Goal: Transaction & Acquisition: Purchase product/service

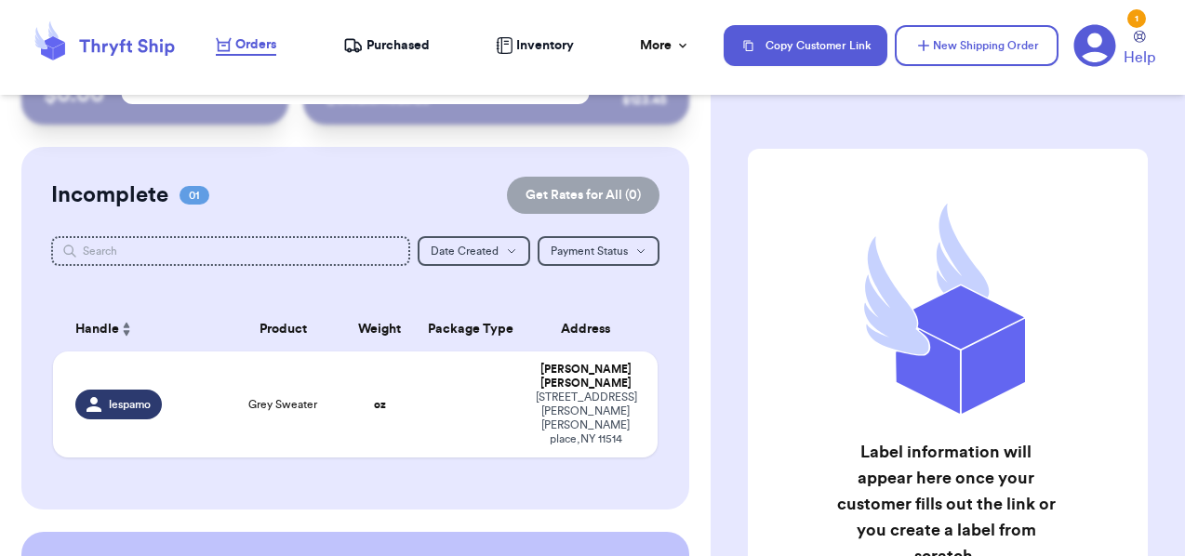
scroll to position [92, 0]
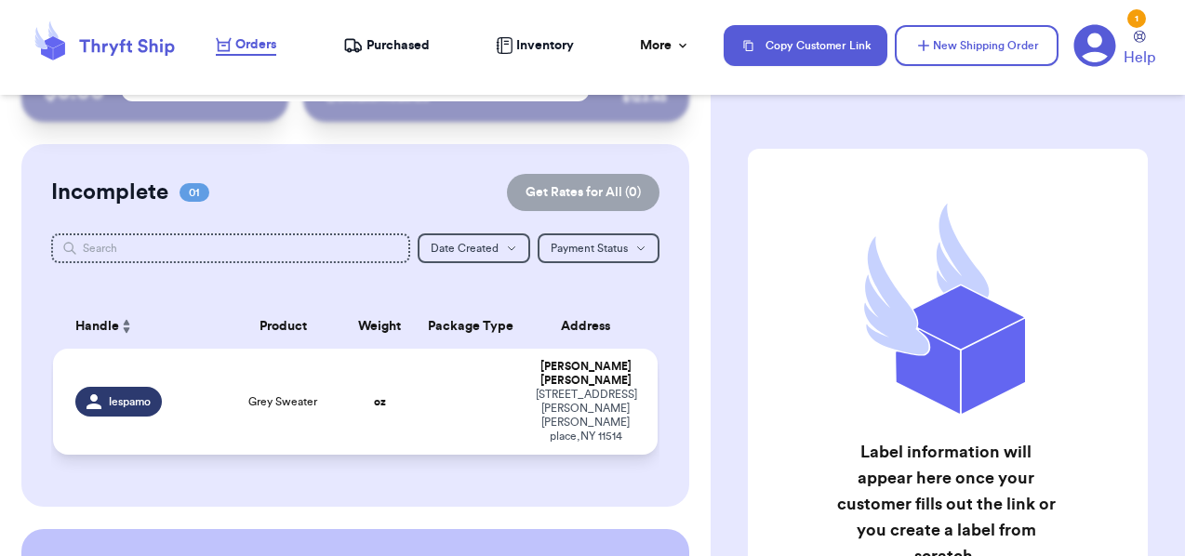
click at [456, 383] on td at bounding box center [470, 402] width 109 height 106
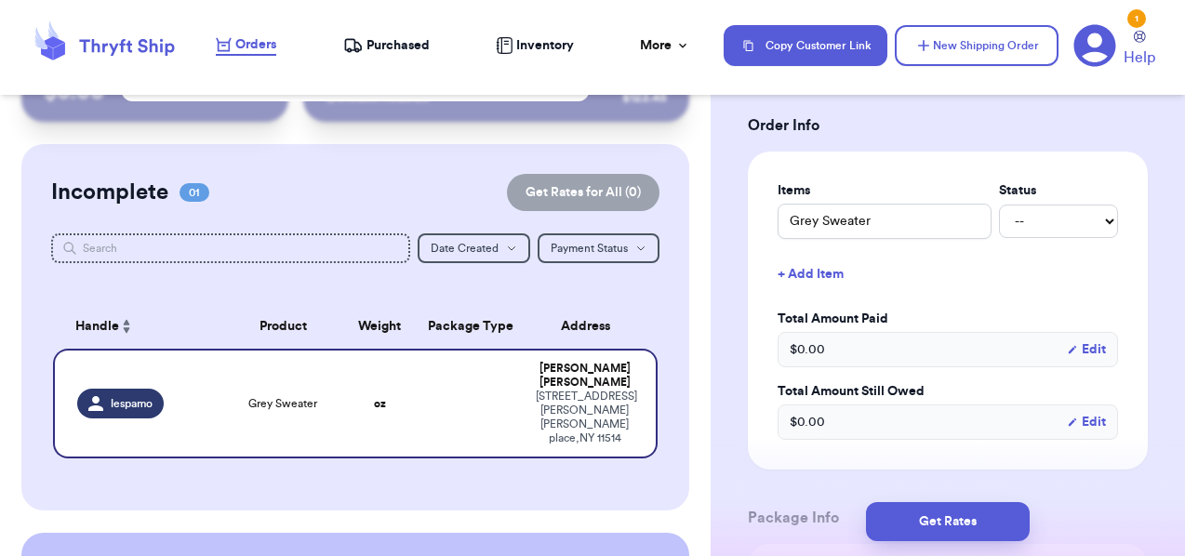
scroll to position [415, 0]
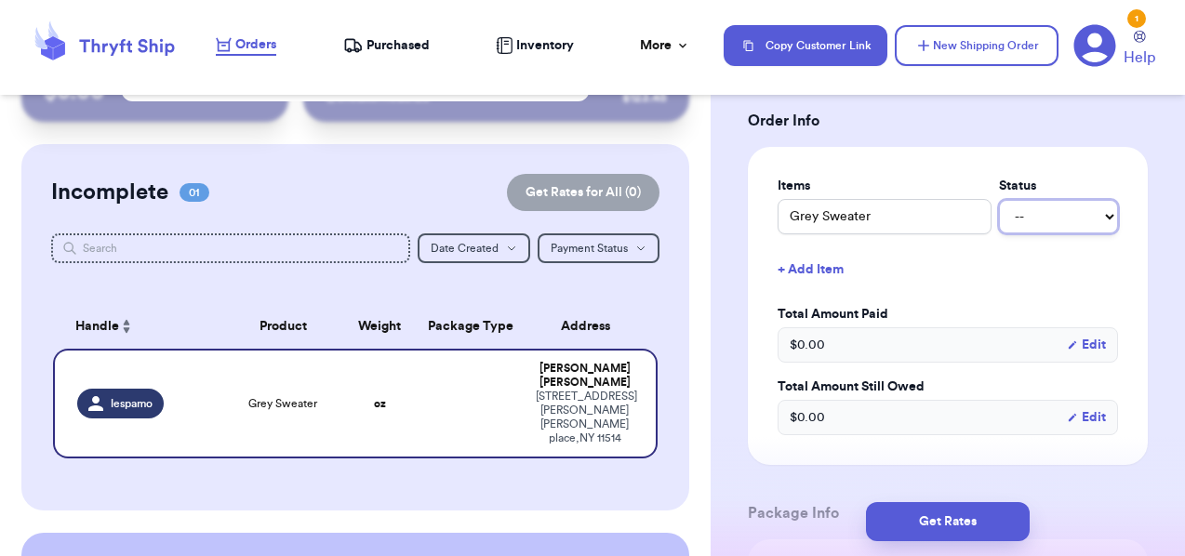
click at [1043, 200] on select "-- Paid Owes" at bounding box center [1058, 216] width 119 height 33
select select "paid"
click at [999, 200] on select "-- Paid Owes" at bounding box center [1058, 216] width 119 height 33
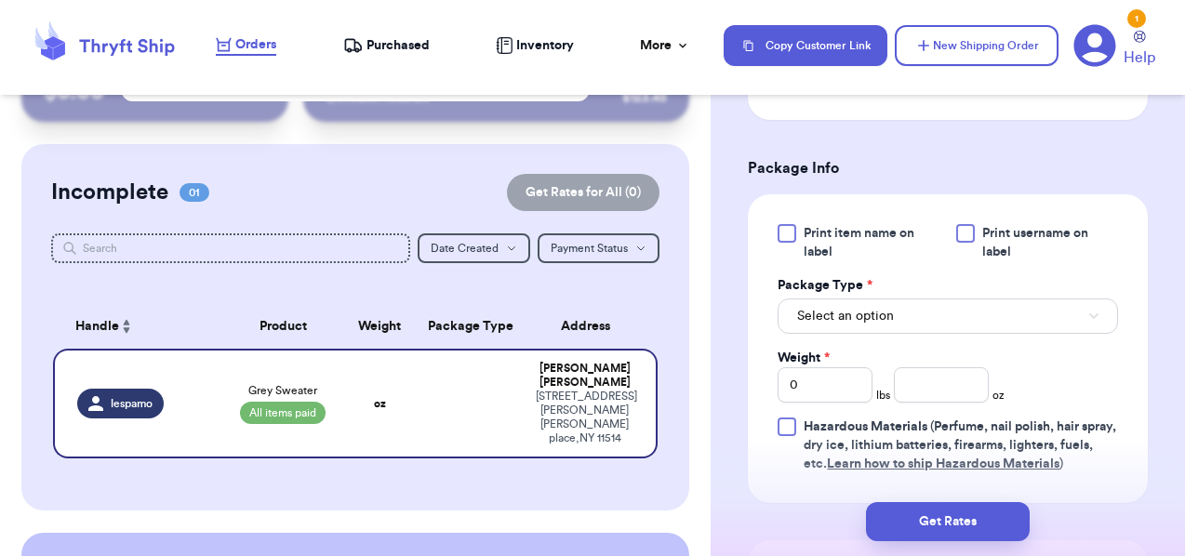
scroll to position [761, 0]
click at [885, 306] on span "Select an option" at bounding box center [845, 315] width 97 height 19
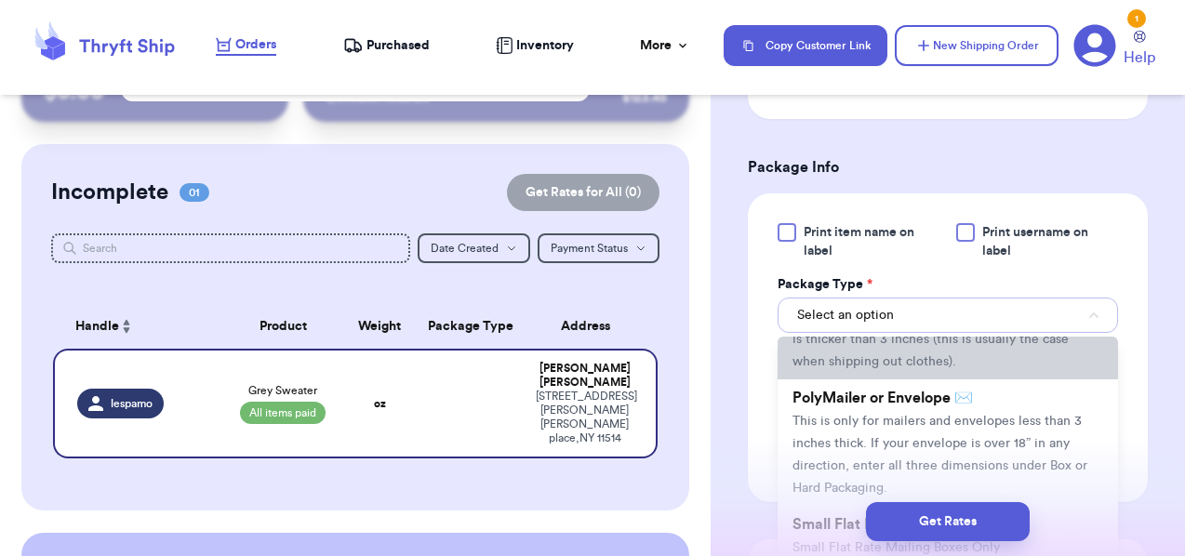
scroll to position [104, 0]
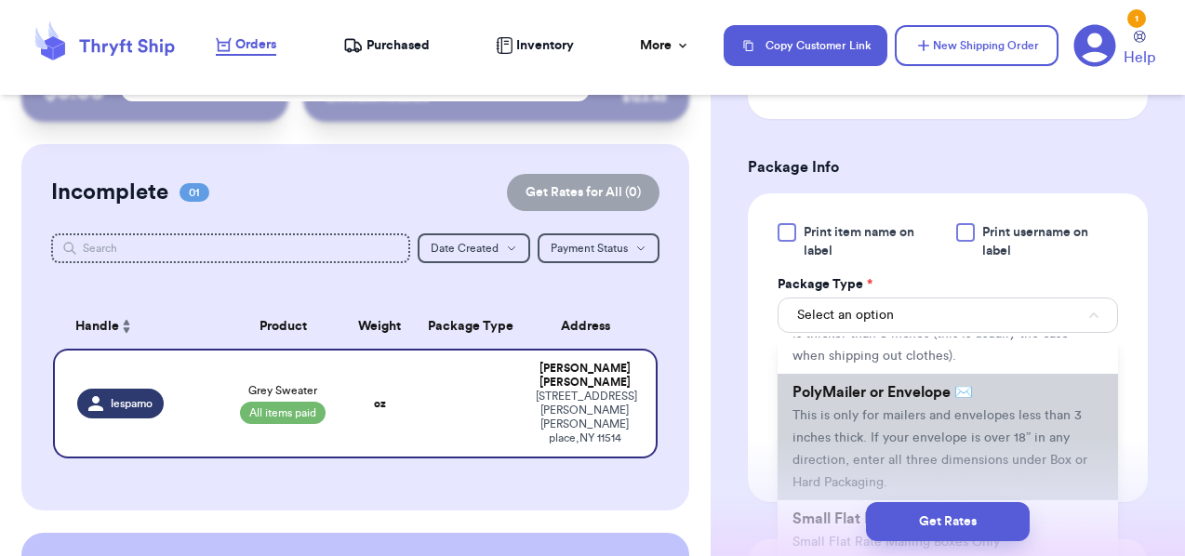
click at [858, 415] on span "This is only for mailers and envelopes less than 3 inches thick. If your envelo…" at bounding box center [940, 449] width 295 height 80
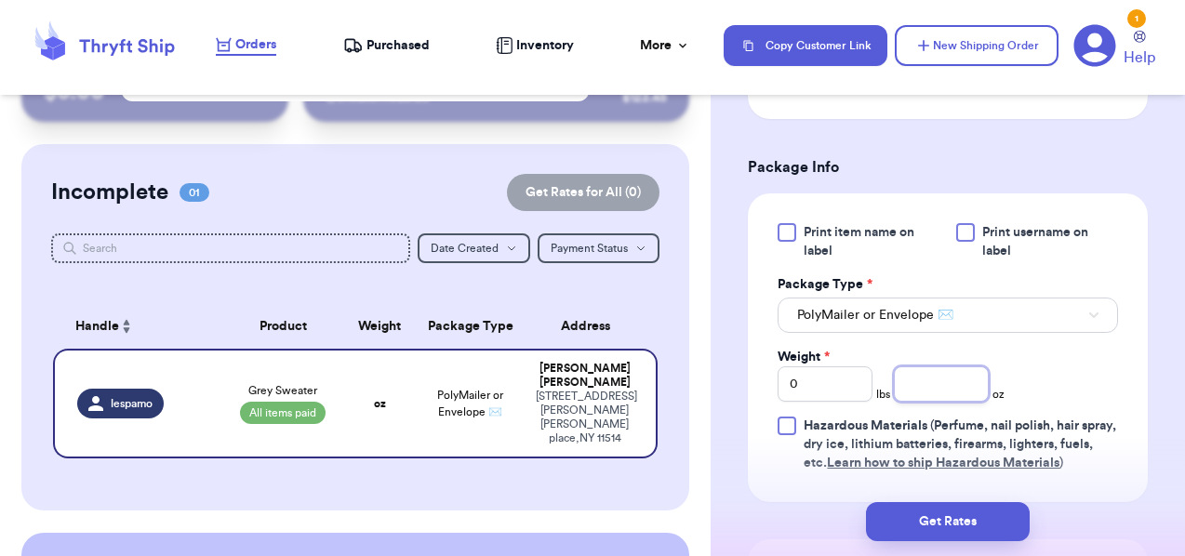
click at [931, 367] on input "number" at bounding box center [941, 384] width 95 height 35
type input "7.8"
click at [1069, 337] on div "Print item name on label Print username on label Package Type * PolyMailer or E…" at bounding box center [948, 347] width 341 height 249
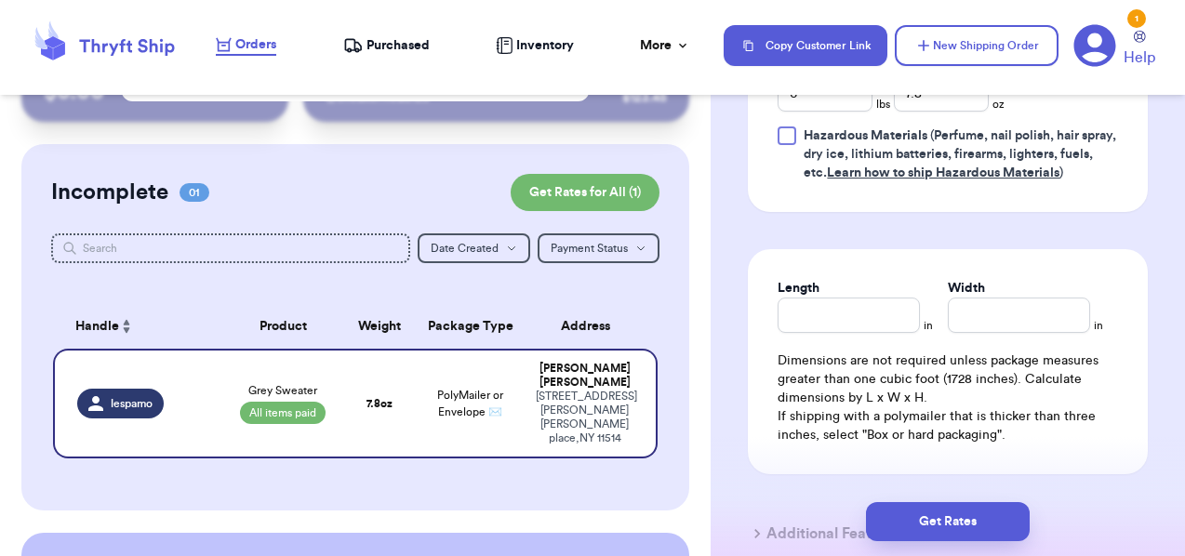
scroll to position [1056, 0]
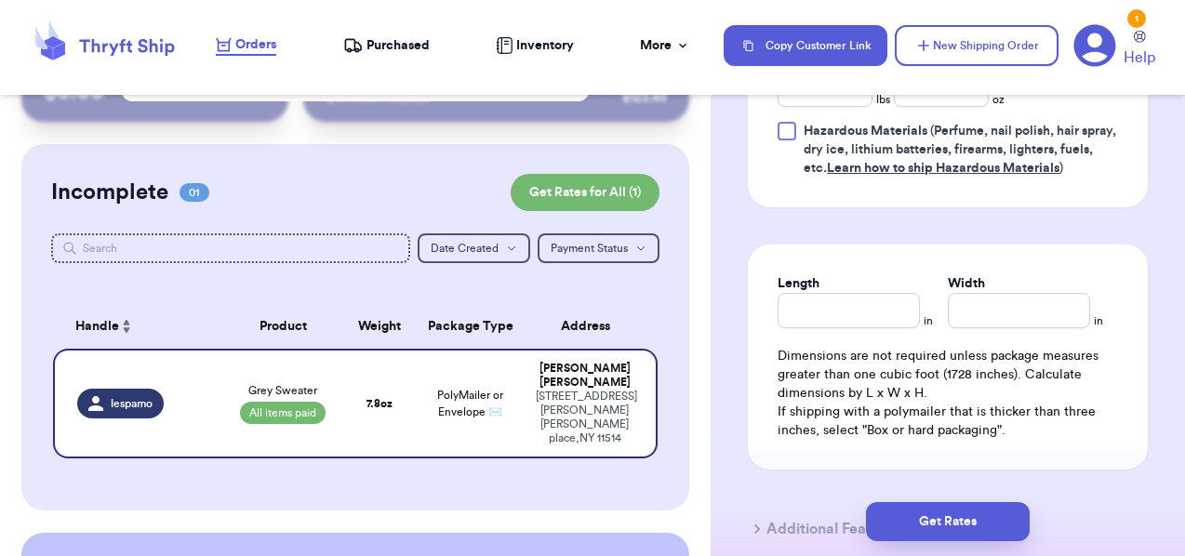
click at [1069, 347] on div "Dimensions are not required unless package measures greater than one cubic foot…" at bounding box center [948, 393] width 341 height 93
click at [871, 293] on input "Length" at bounding box center [849, 310] width 142 height 35
type input "10"
click at [1024, 294] on input "Width *" at bounding box center [1019, 310] width 142 height 35
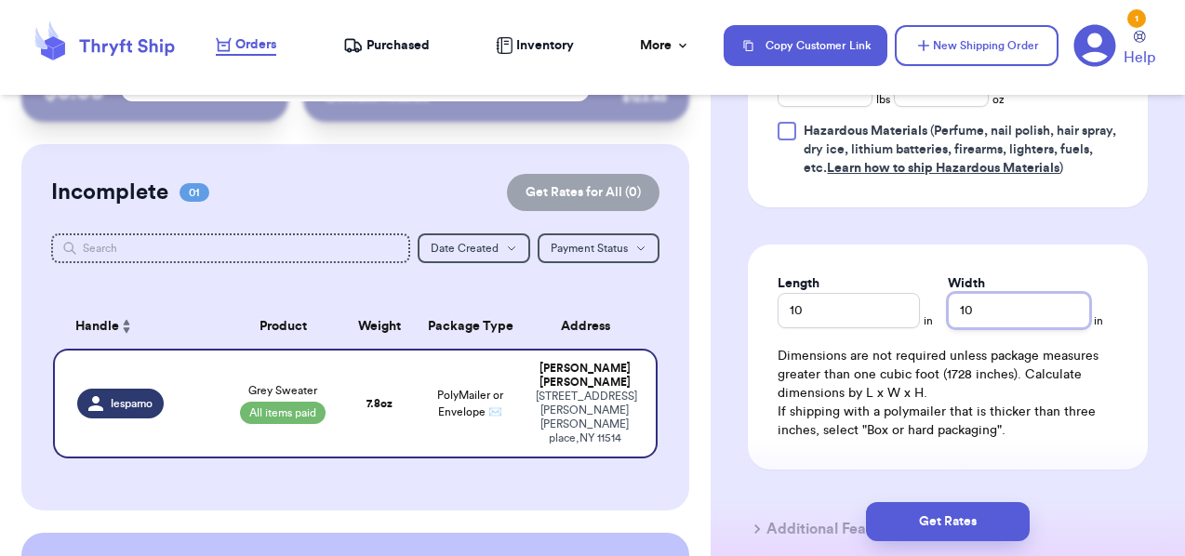
type input "10"
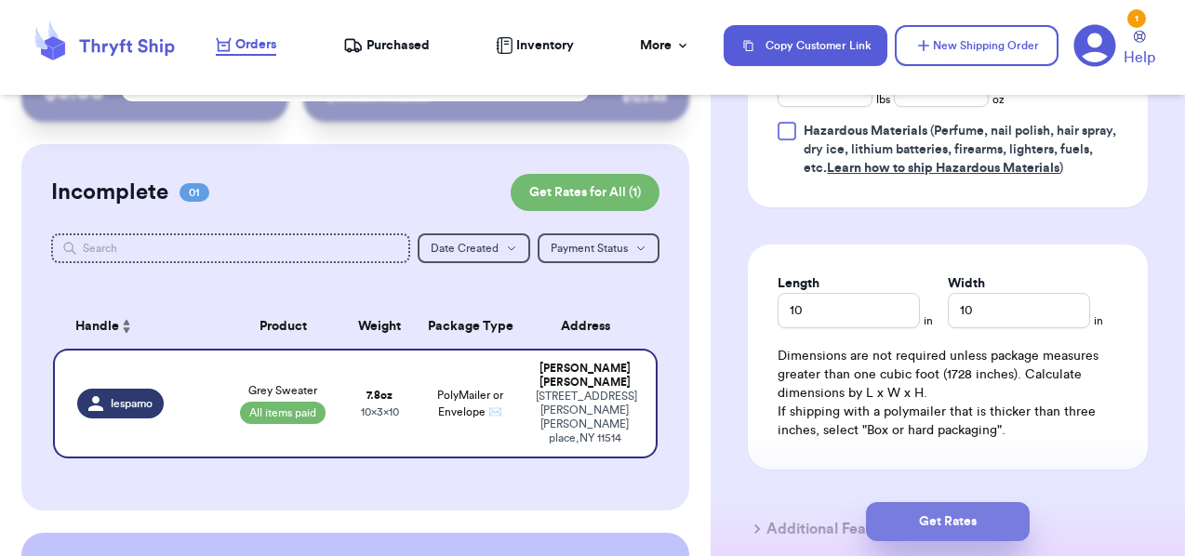
click at [986, 526] on button "Get Rates" at bounding box center [948, 521] width 164 height 39
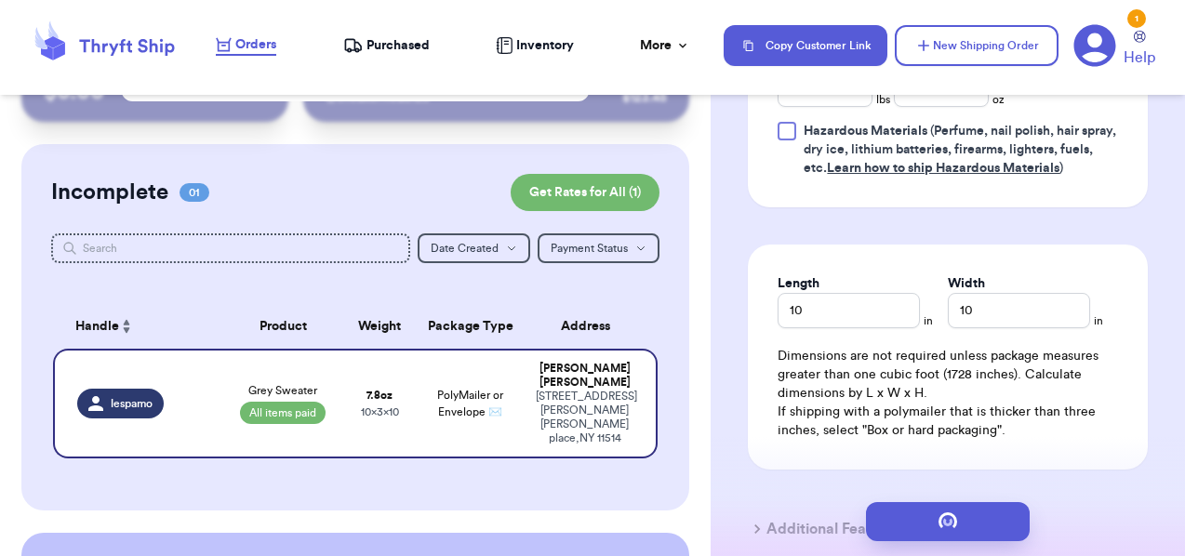
scroll to position [0, 0]
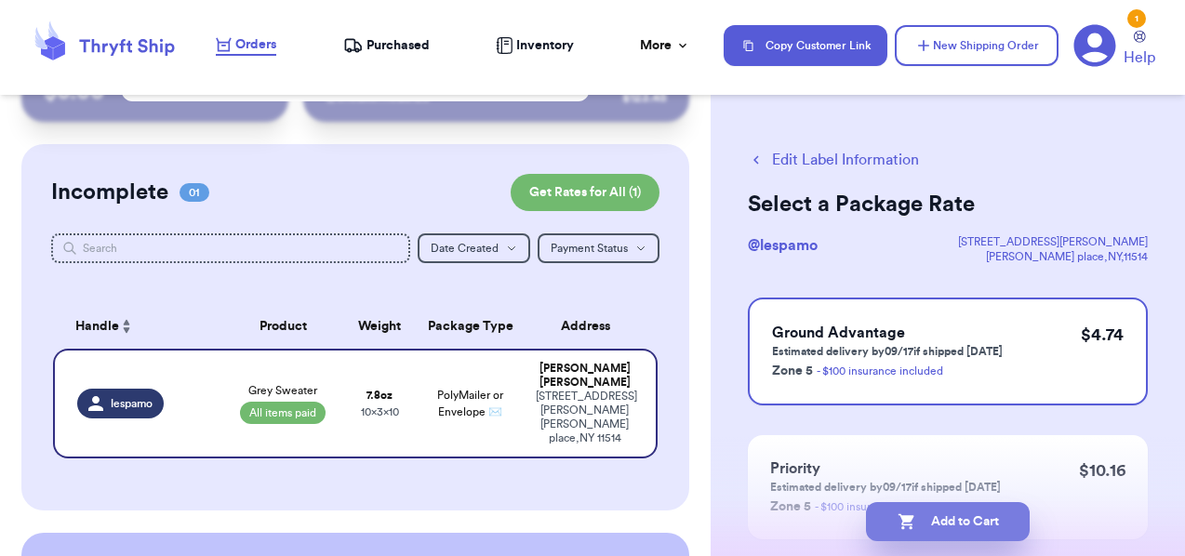
click at [970, 522] on button "Add to Cart" at bounding box center [948, 521] width 164 height 39
checkbox input "true"
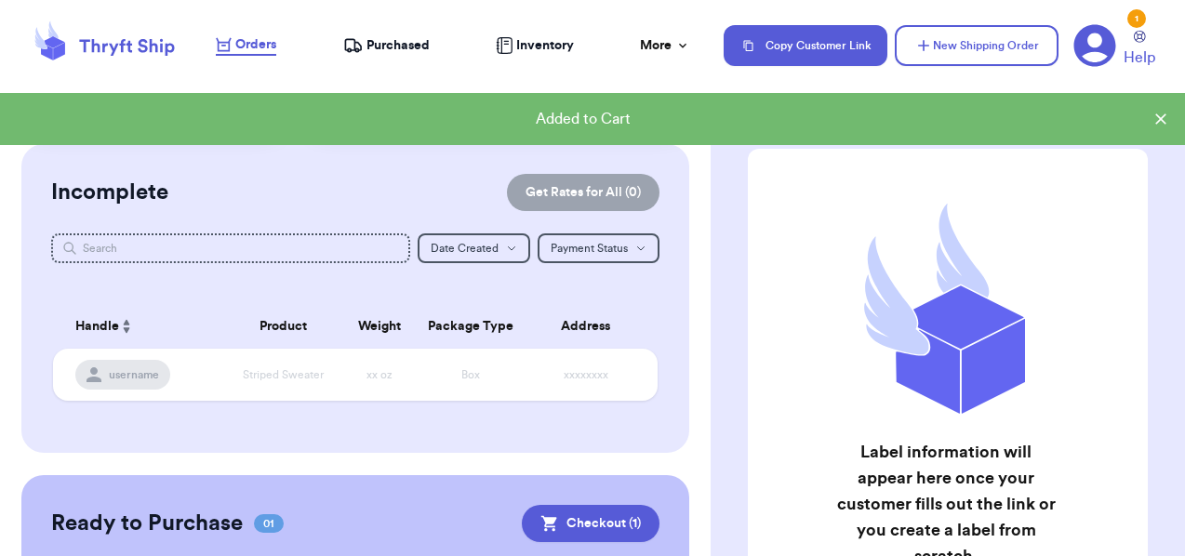
click at [370, 48] on span "Purchased" at bounding box center [398, 45] width 63 height 19
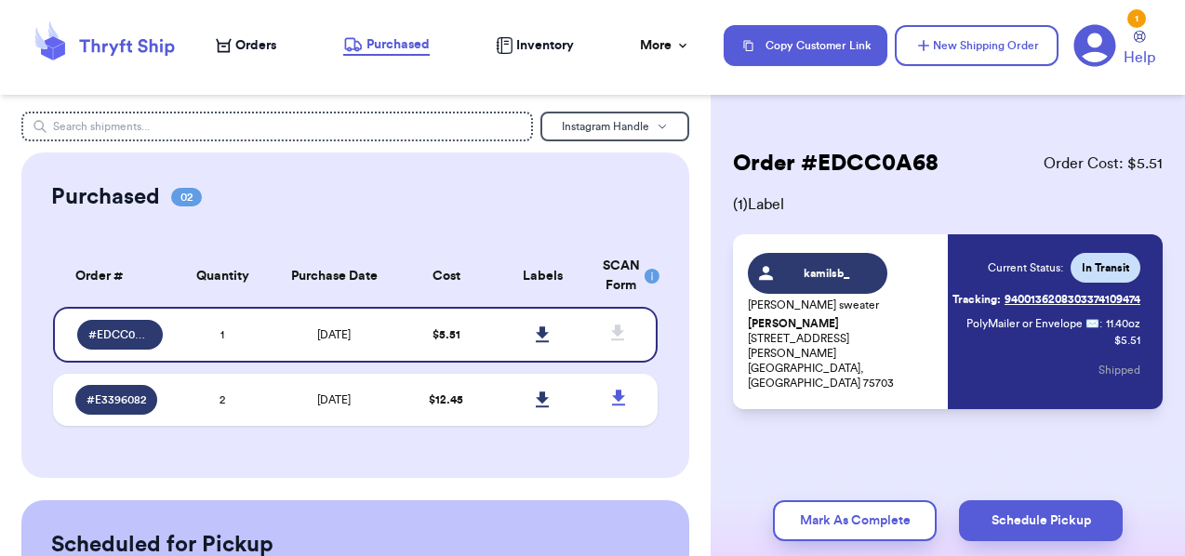
click at [262, 52] on span "Orders" at bounding box center [255, 45] width 41 height 19
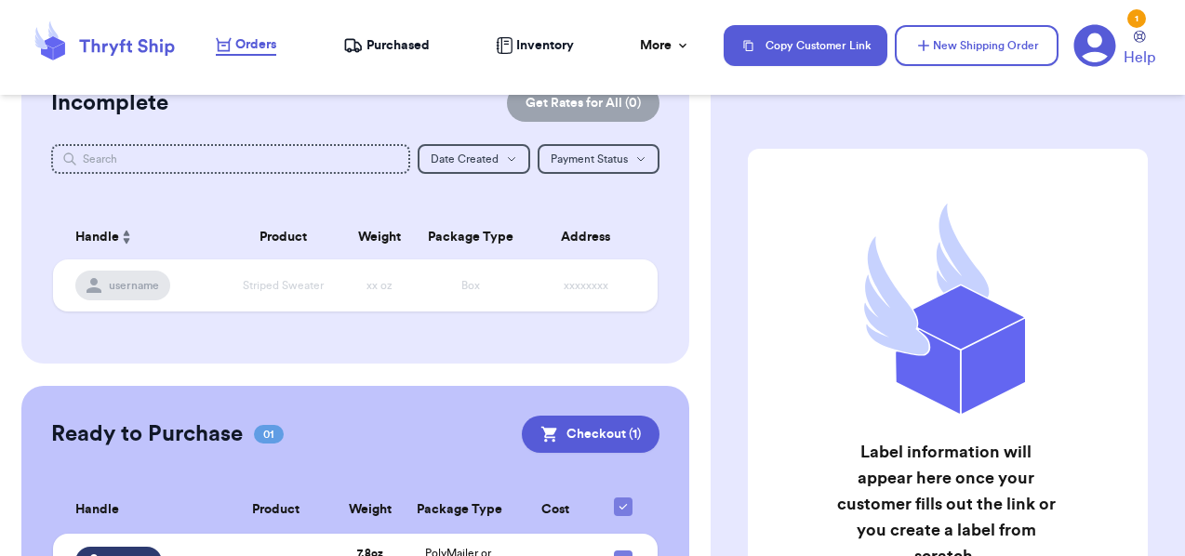
scroll to position [304, 0]
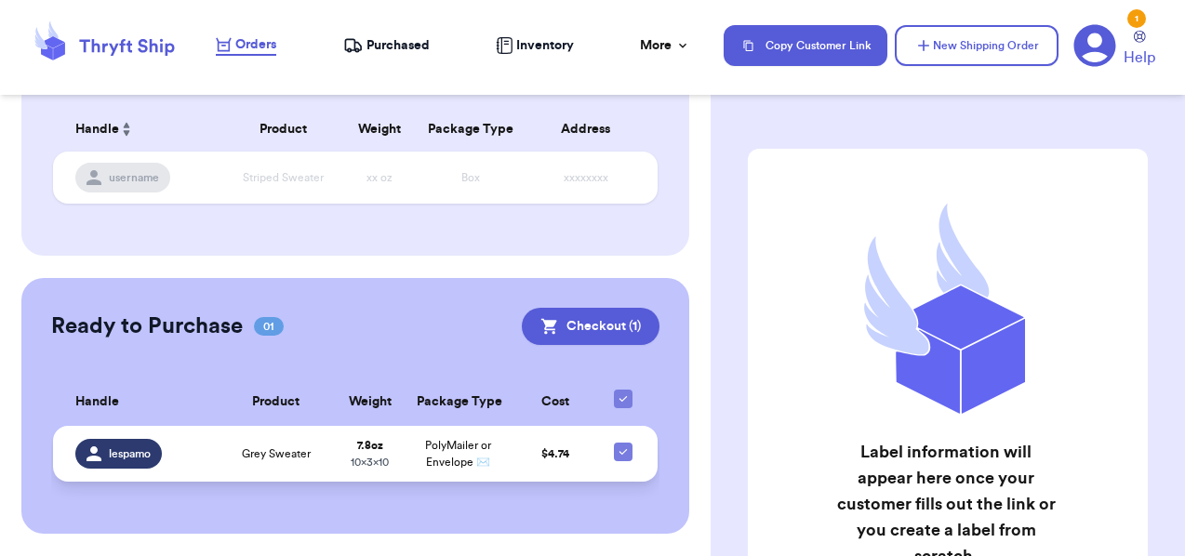
click at [550, 427] on td "$ 4.74" at bounding box center [556, 454] width 88 height 56
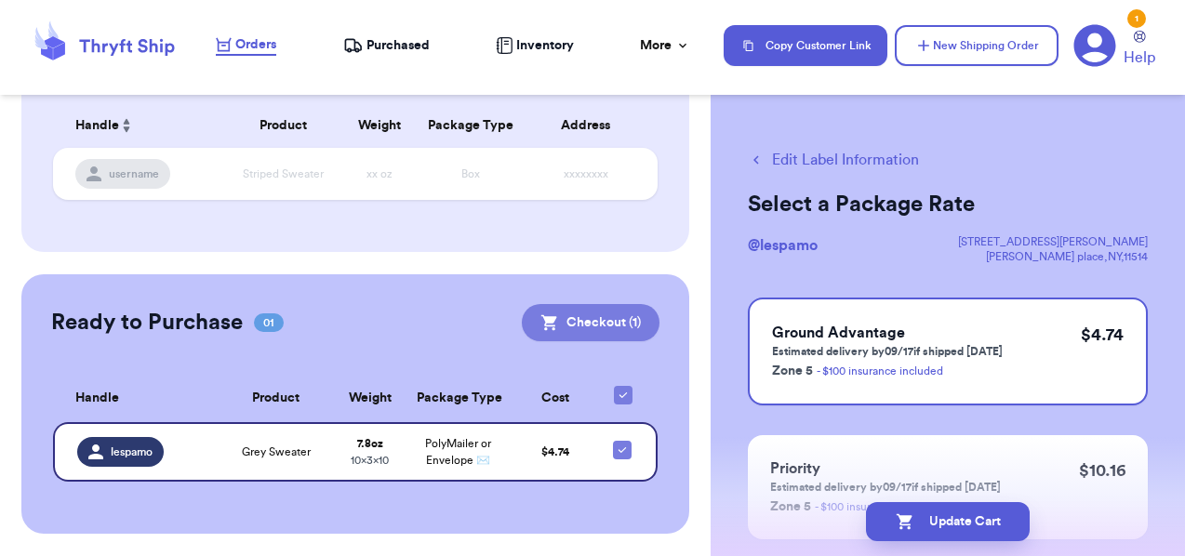
click at [609, 312] on button "Checkout ( 1 )" at bounding box center [591, 322] width 138 height 37
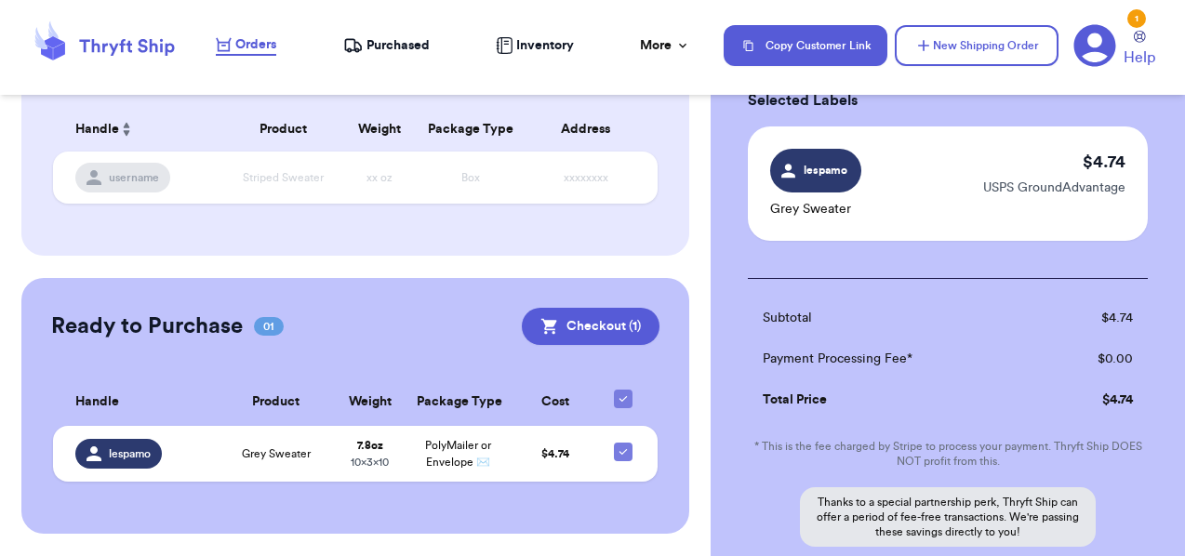
scroll to position [294, 0]
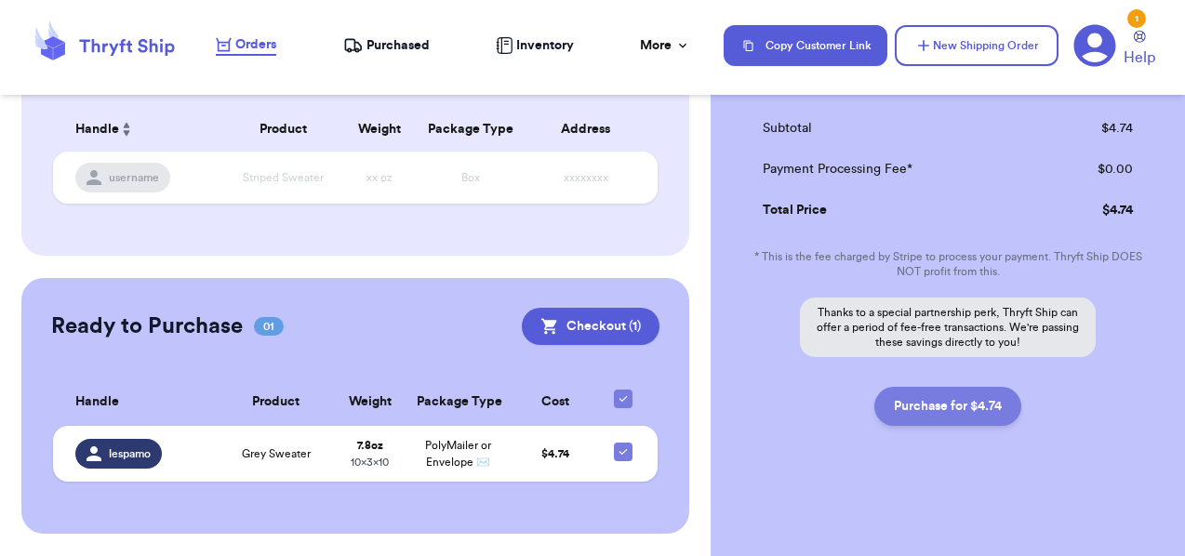
click at [959, 398] on button "Purchase for $4.74" at bounding box center [948, 406] width 147 height 39
checkbox input "true"
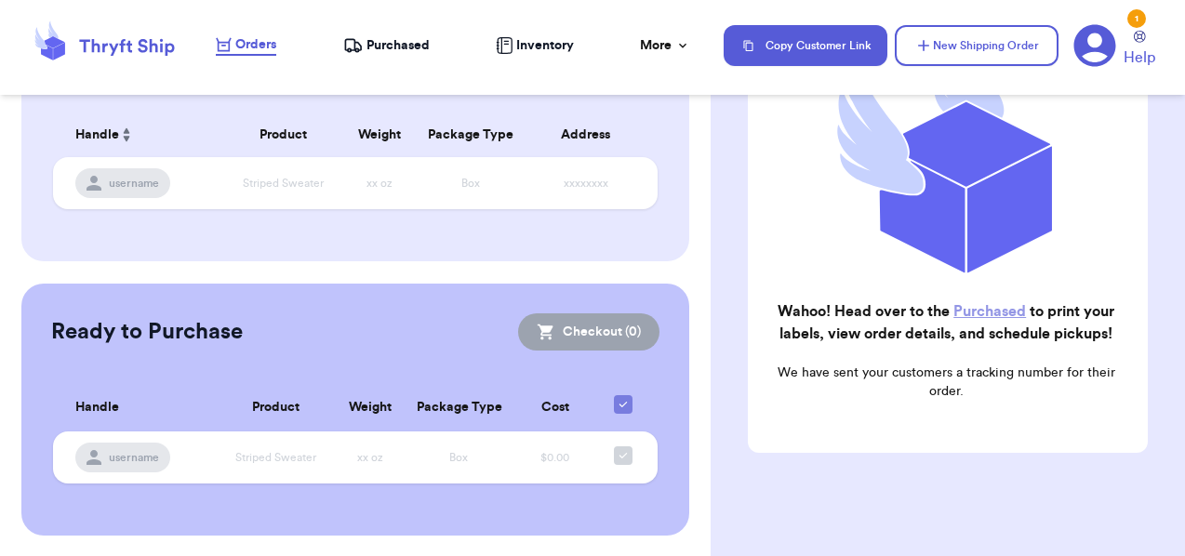
click at [376, 47] on span "Purchased" at bounding box center [398, 45] width 63 height 19
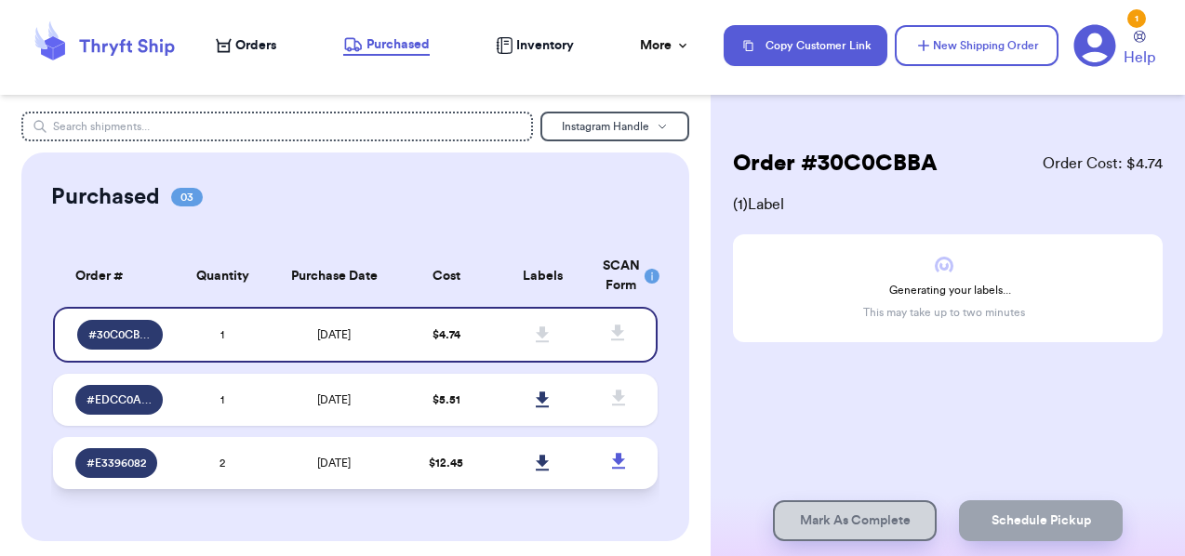
click at [265, 459] on td "2" at bounding box center [222, 463] width 97 height 52
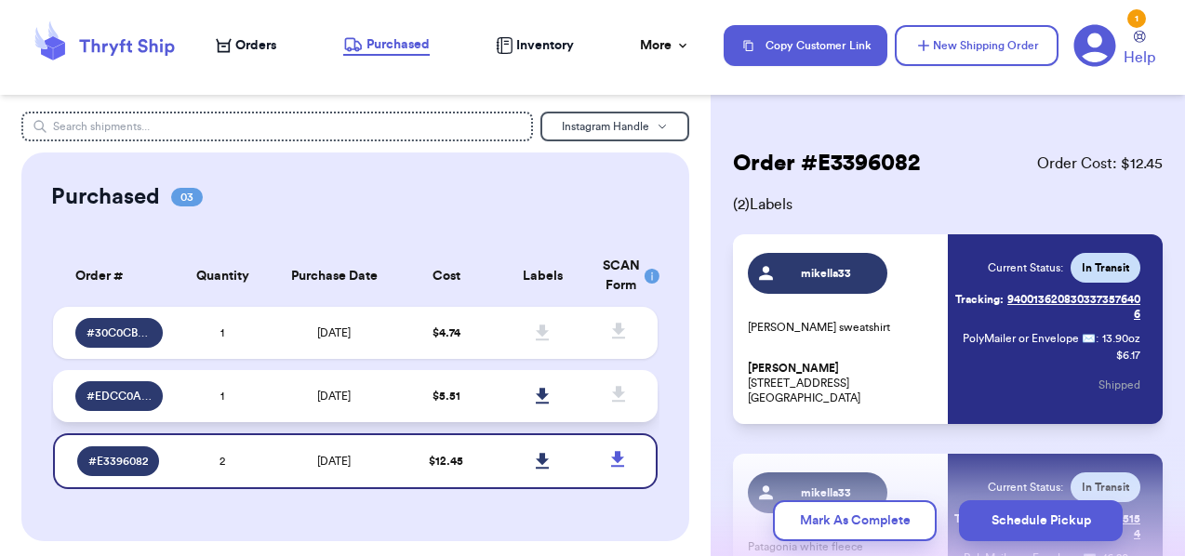
click at [255, 393] on td "1" at bounding box center [222, 396] width 97 height 52
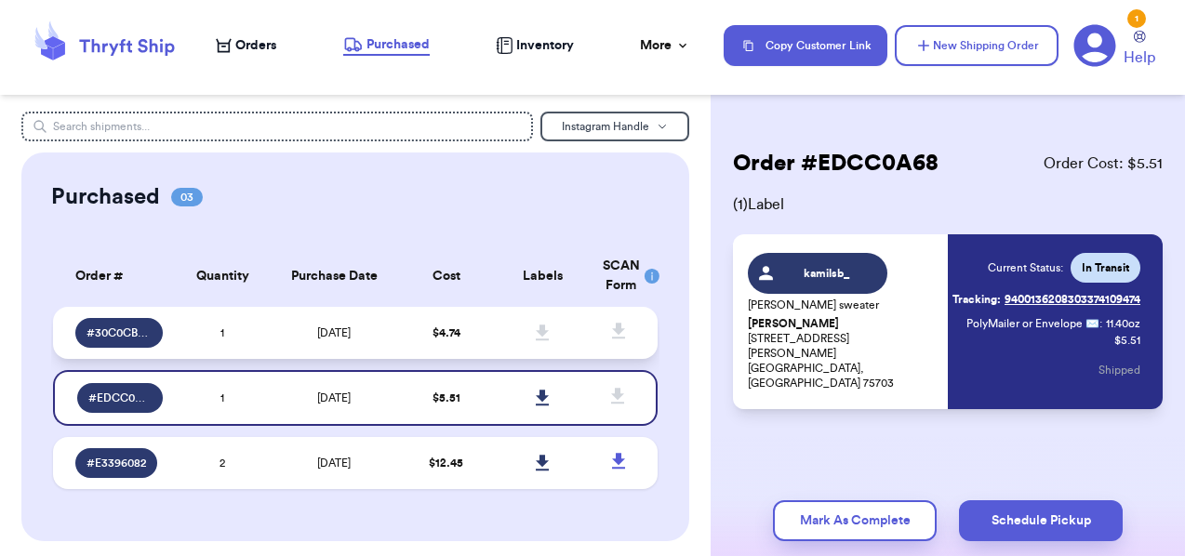
click at [266, 328] on td "1" at bounding box center [222, 333] width 97 height 52
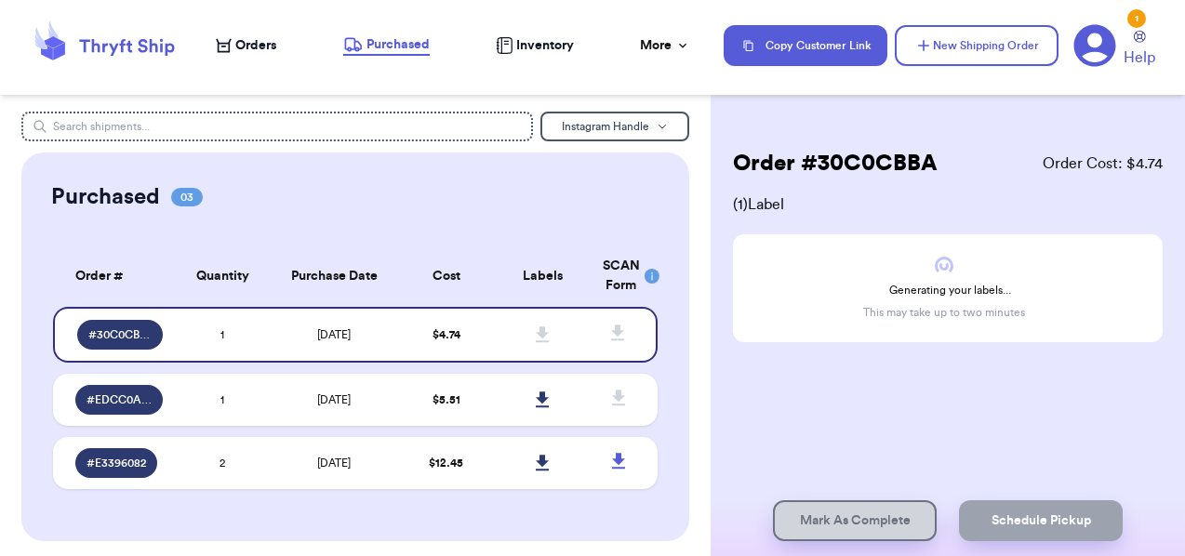
scroll to position [25, 0]
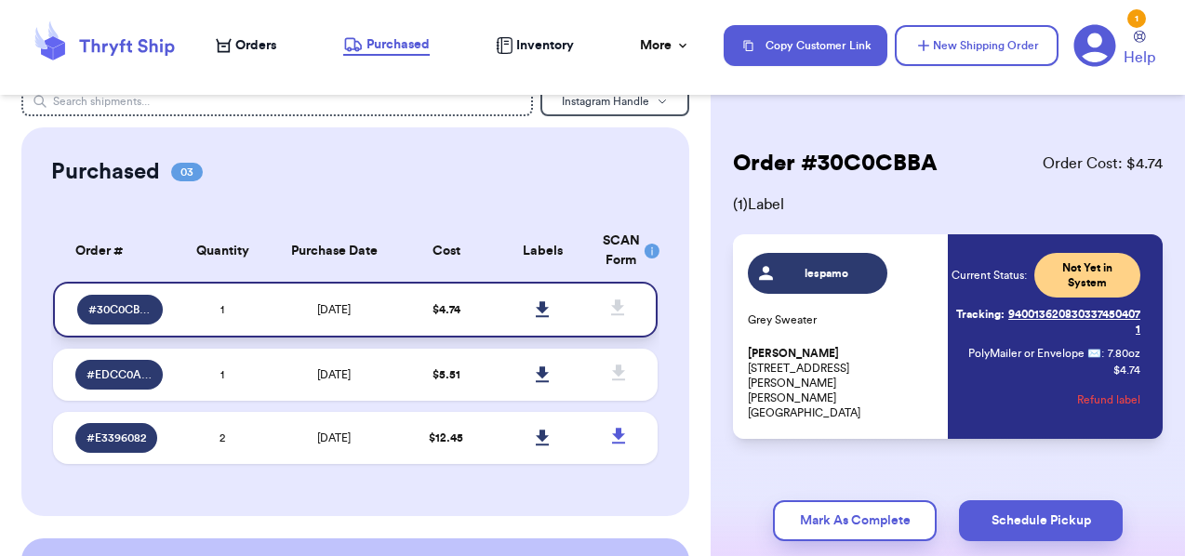
click at [545, 304] on icon at bounding box center [543, 309] width 14 height 17
click at [926, 450] on div "Order # 30C0CBBA Order Cost: $ 4.74 ( 1 ) Label lespamo Grey Sweater [PERSON_NA…" at bounding box center [948, 350] width 475 height 476
